Goal: Navigation & Orientation: Find specific page/section

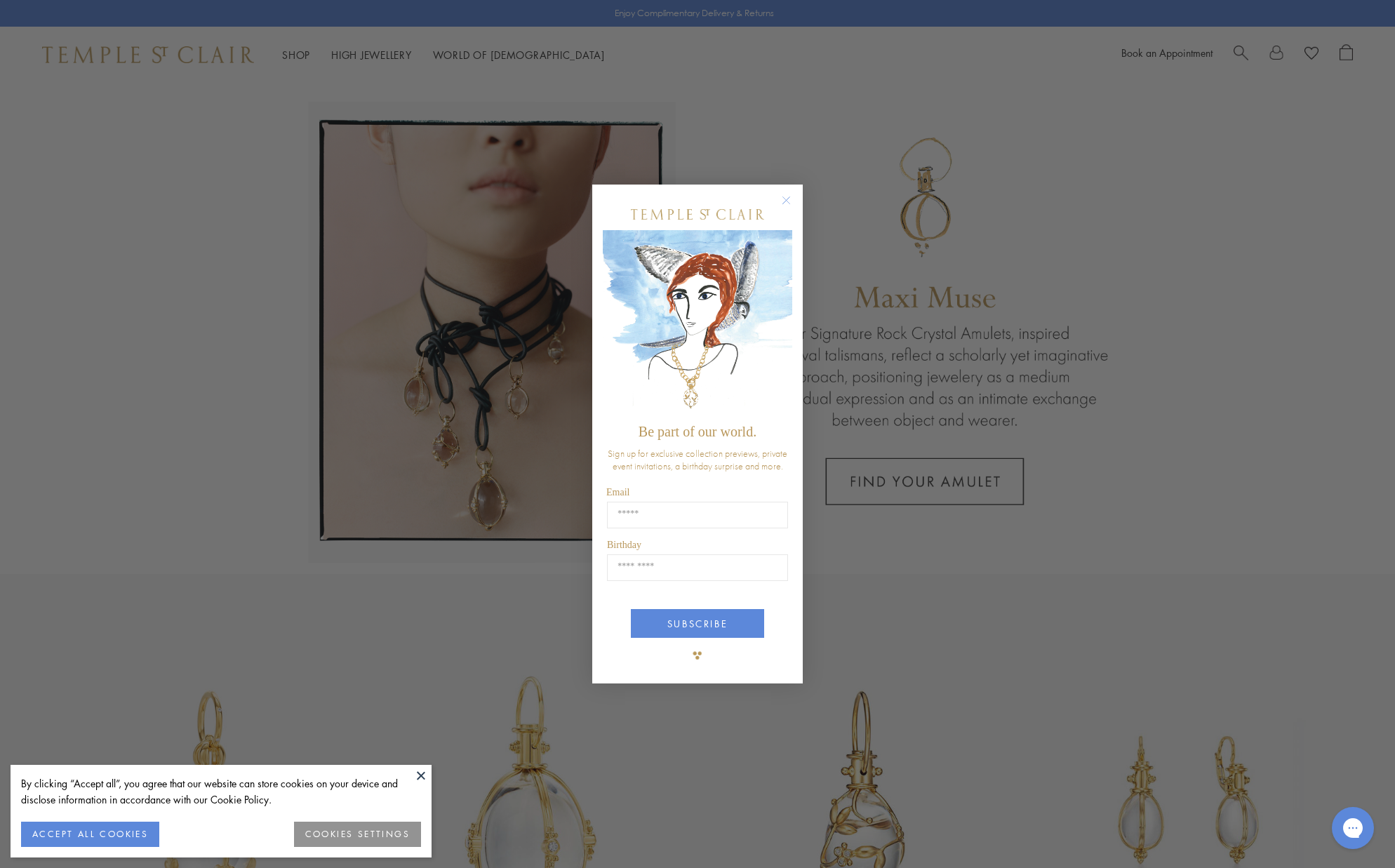
click at [376, 52] on div "Close dialog Be part of our world. Sign up for exclusive collection previews, p…" at bounding box center [698, 434] width 1395 height 868
click at [375, 54] on div "Close dialog Be part of our world. Sign up for exclusive collection previews, p…" at bounding box center [698, 434] width 1395 height 868
click at [783, 203] on circle "Close dialog" at bounding box center [787, 200] width 17 height 17
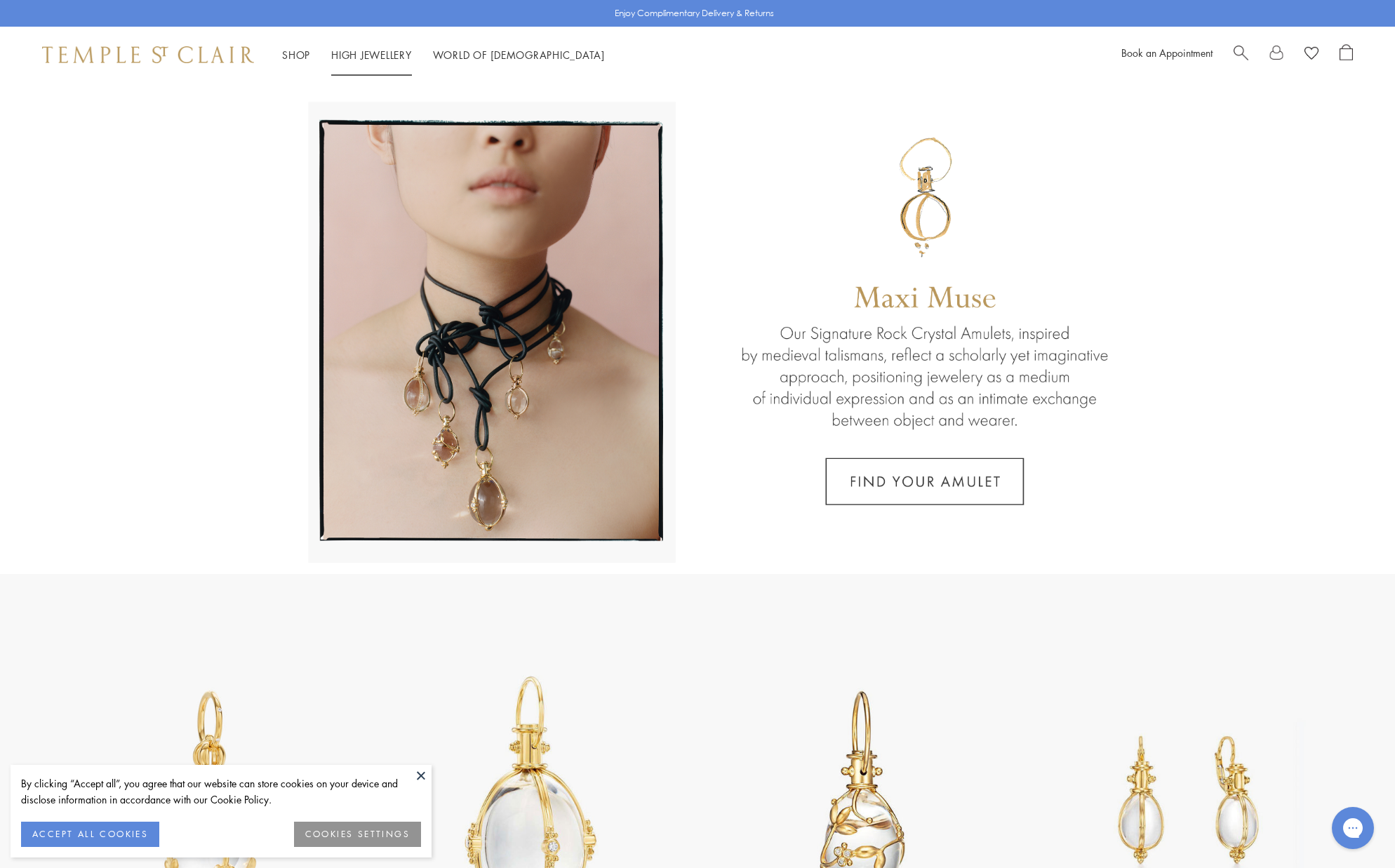
click at [372, 59] on li "High Jewellery High Jewellery" at bounding box center [371, 54] width 81 height 18
click at [372, 54] on link "High Jewellery High Jewellery" at bounding box center [371, 54] width 81 height 14
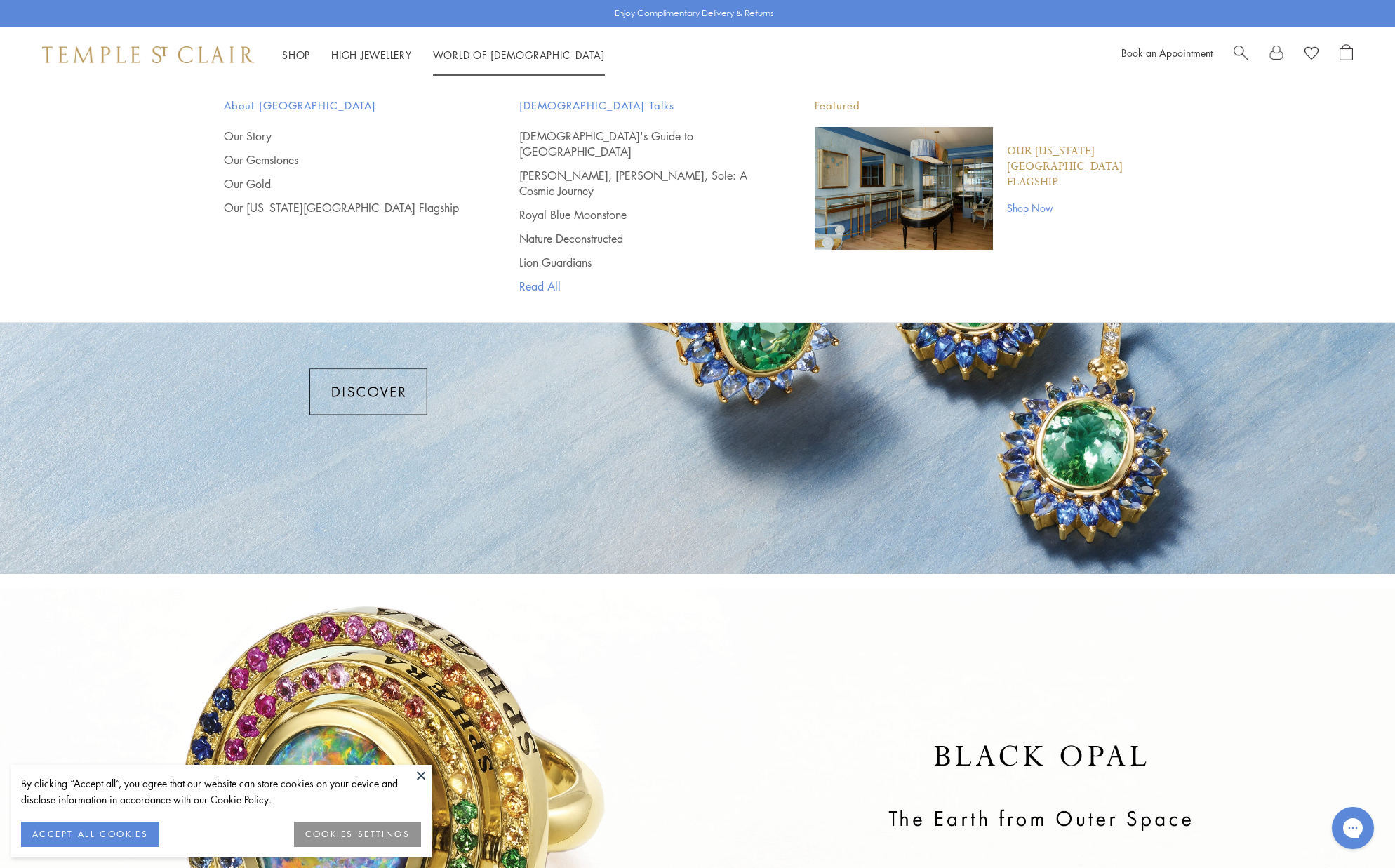
click at [540, 279] on link "Read All" at bounding box center [639, 287] width 239 height 16
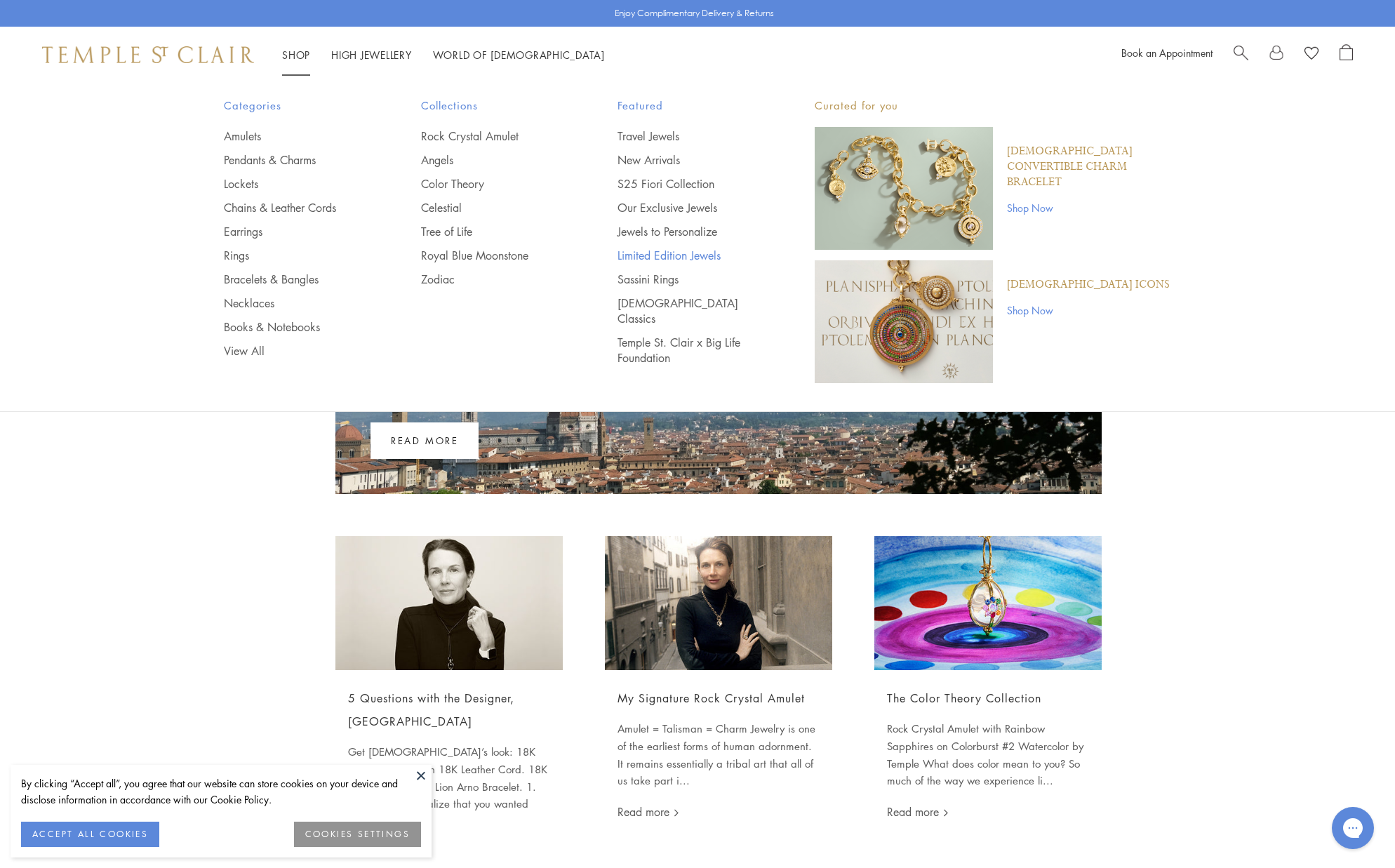
click at [670, 255] on link "Limited Edition Jewels" at bounding box center [688, 255] width 141 height 16
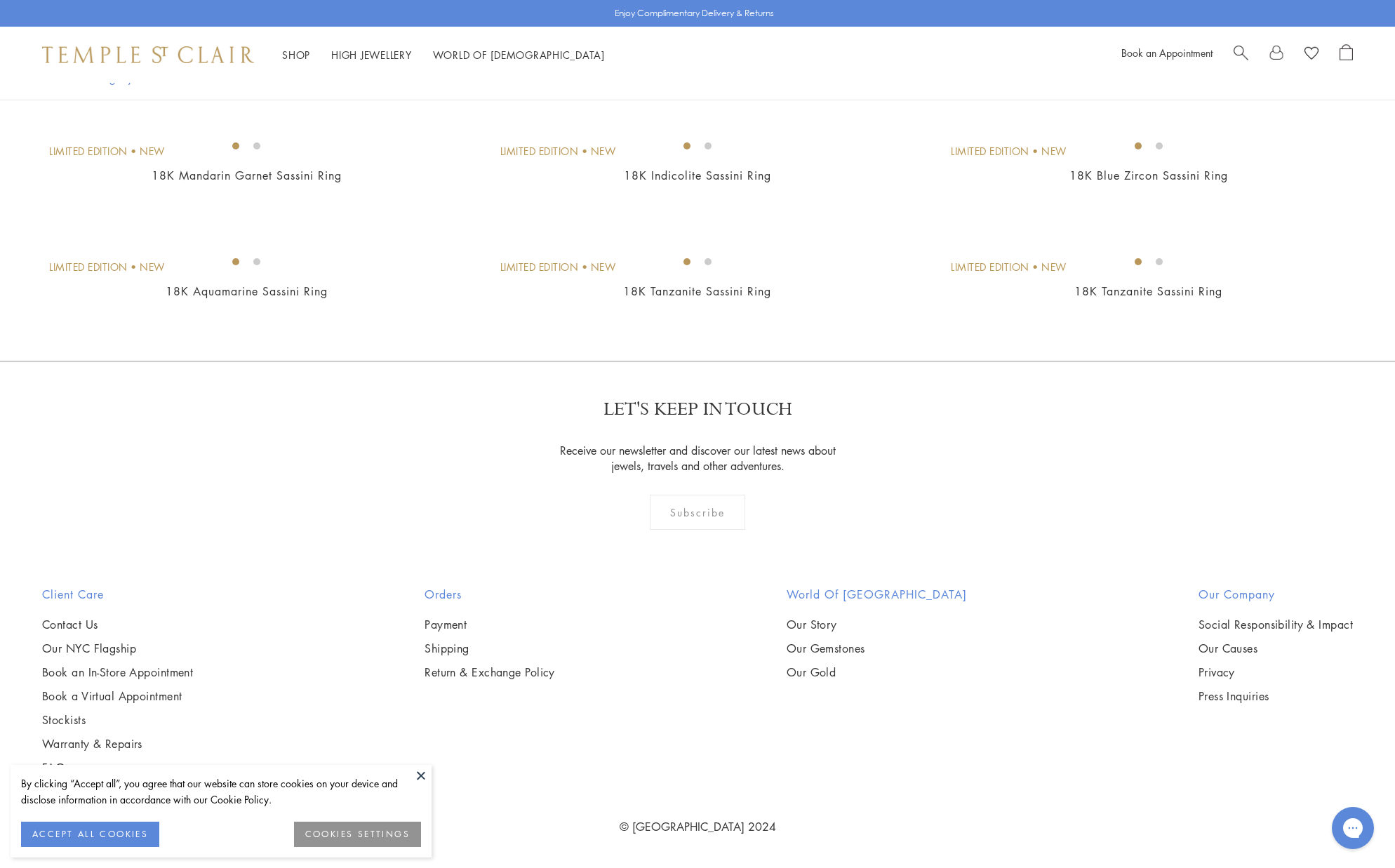
scroll to position [3224, 0]
